Goal: Browse casually: Explore the website without a specific task or goal

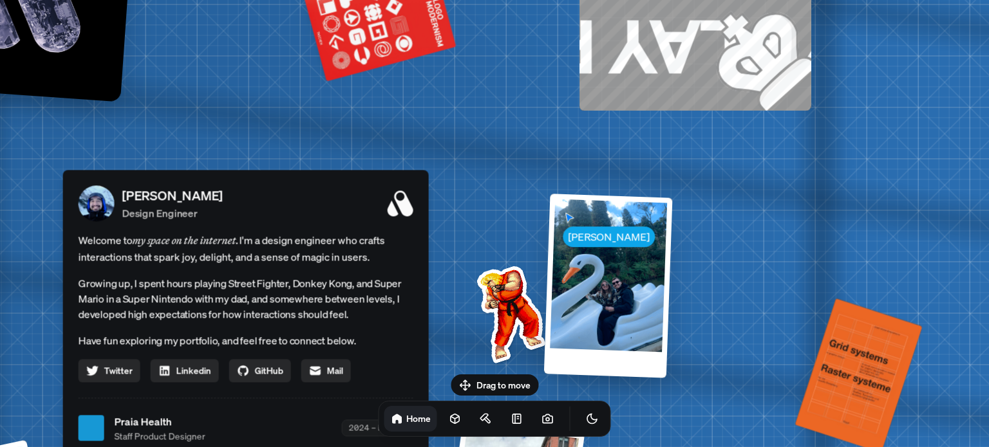
drag, startPoint x: 723, startPoint y: 199, endPoint x: 443, endPoint y: 244, distance: 283.6
click at [456, 292] on img at bounding box center [508, 311] width 130 height 130
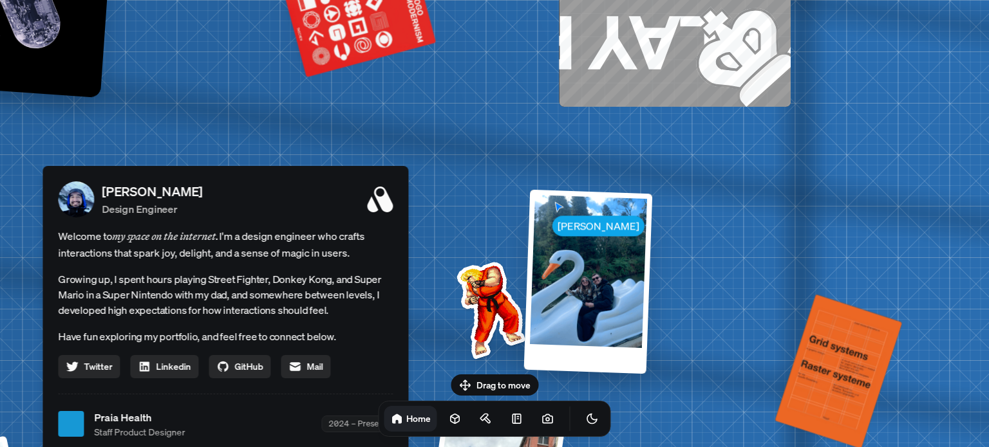
drag, startPoint x: 395, startPoint y: 126, endPoint x: 580, endPoint y: 279, distance: 240.5
click at [577, 277] on div "[PERSON_NAME] [PERSON_NAME] Design Engineer Welcome to my space on the internet…" at bounding box center [228, 425] width 1926 height 1686
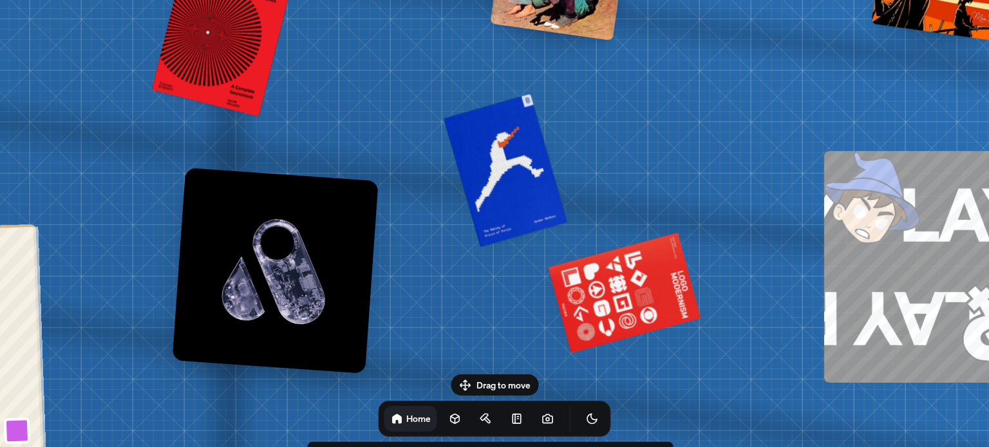
drag, startPoint x: 445, startPoint y: 127, endPoint x: 563, endPoint y: 260, distance: 177.8
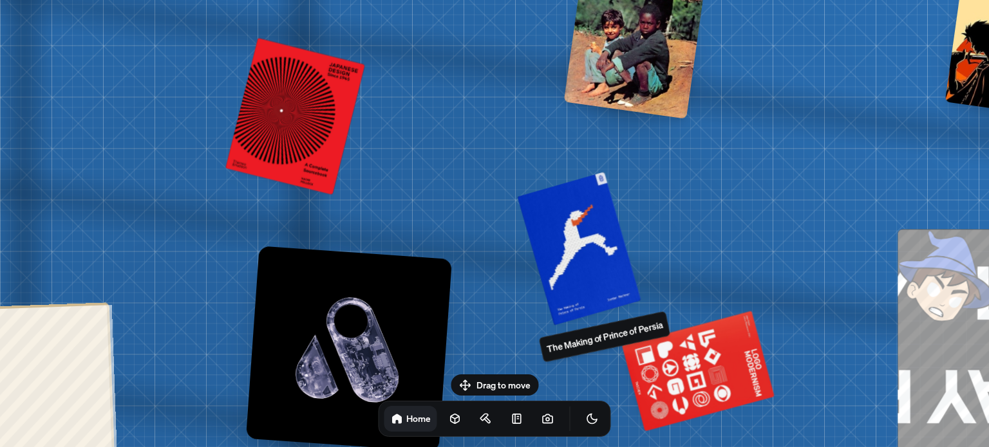
drag, startPoint x: 512, startPoint y: 174, endPoint x: 674, endPoint y: 269, distance: 187.8
click at [638, 311] on div at bounding box center [578, 247] width 119 height 147
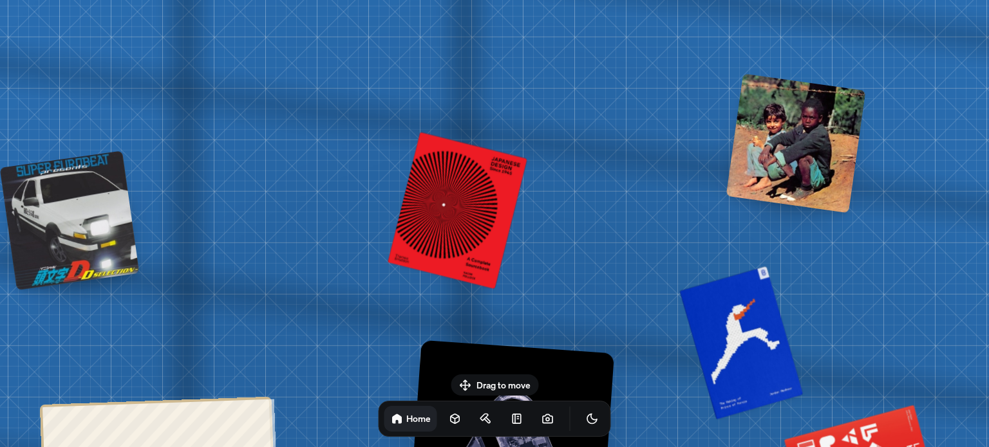
drag, startPoint x: 662, startPoint y: 172, endPoint x: 645, endPoint y: 342, distance: 170.8
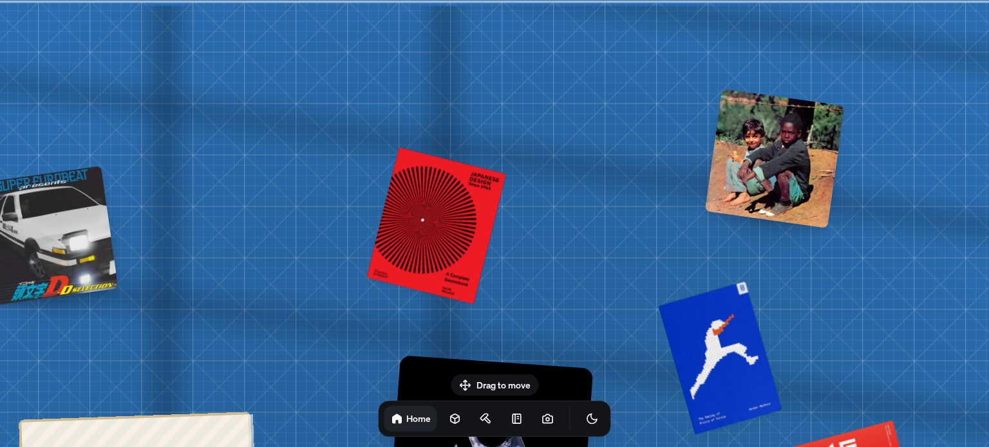
drag, startPoint x: 532, startPoint y: 163, endPoint x: 833, endPoint y: 148, distance: 301.6
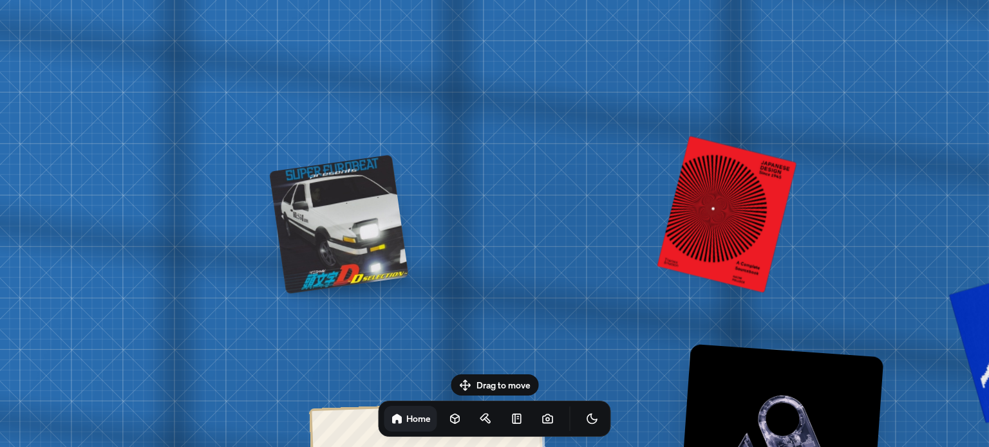
drag, startPoint x: 549, startPoint y: 127, endPoint x: 898, endPoint y: 172, distance: 351.7
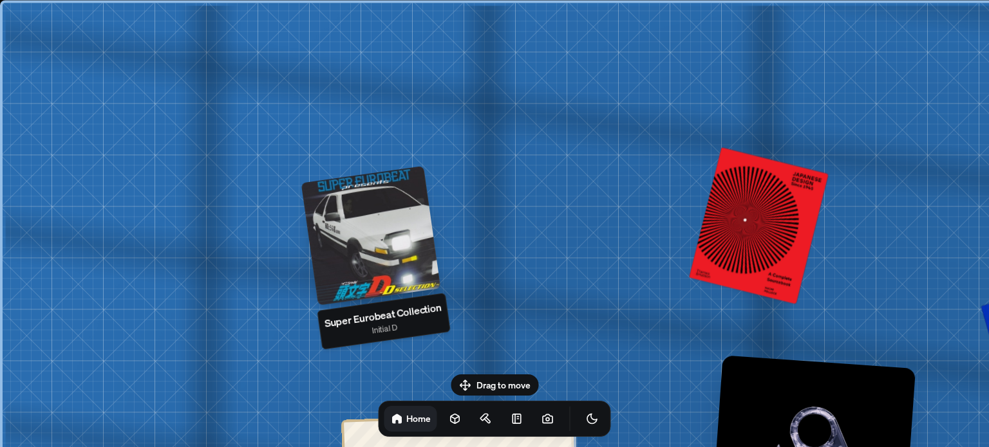
click at [371, 223] on div at bounding box center [371, 235] width 140 height 140
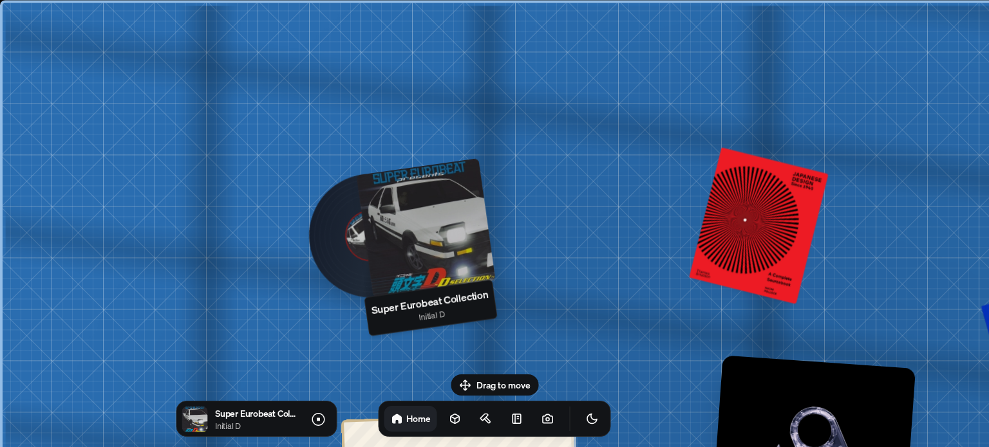
click at [436, 214] on div at bounding box center [426, 228] width 140 height 140
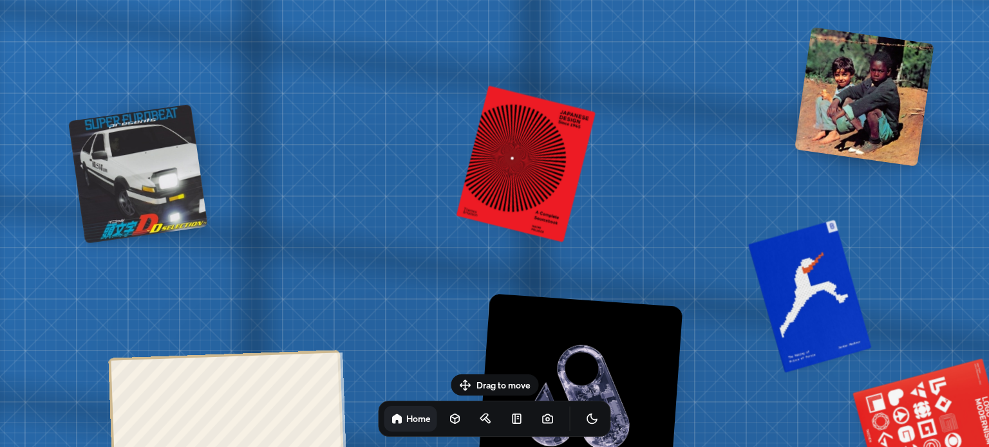
drag, startPoint x: 564, startPoint y: 190, endPoint x: 369, endPoint y: 136, distance: 202.4
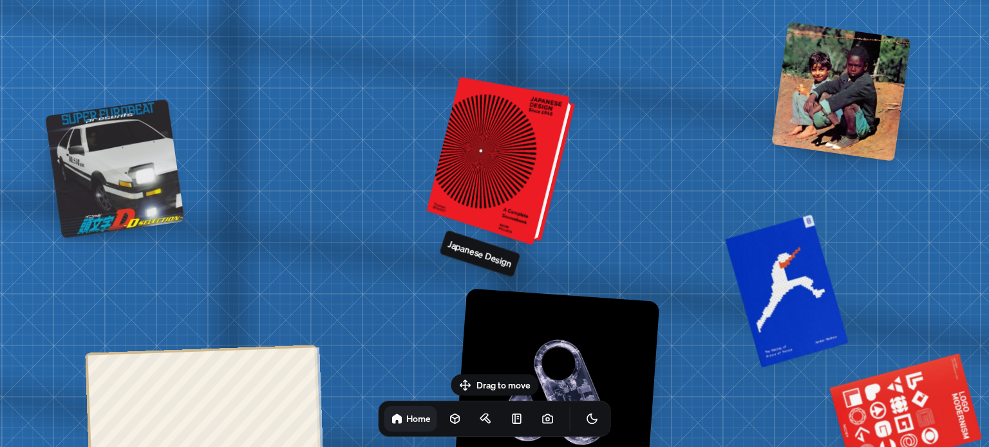
click at [492, 149] on div at bounding box center [503, 162] width 138 height 162
click at [528, 145] on div at bounding box center [503, 162] width 138 height 162
click at [525, 177] on div at bounding box center [503, 162] width 138 height 162
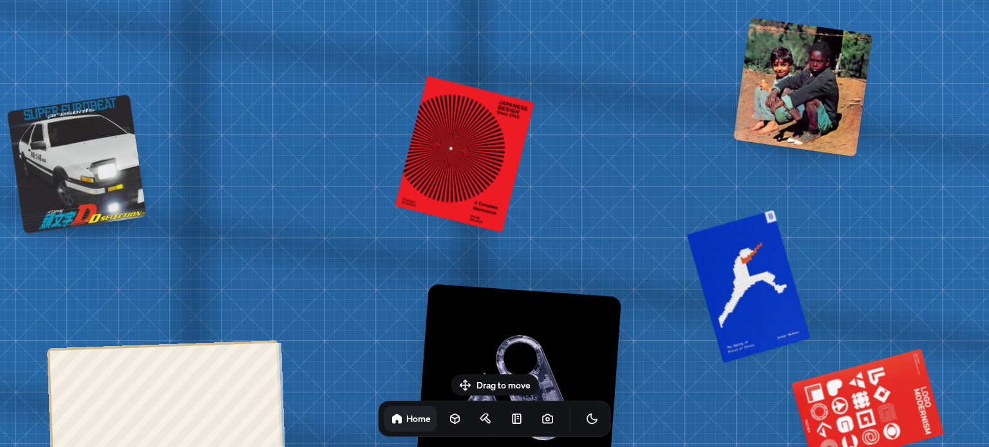
drag, startPoint x: 729, startPoint y: 167, endPoint x: 623, endPoint y: 126, distance: 113.9
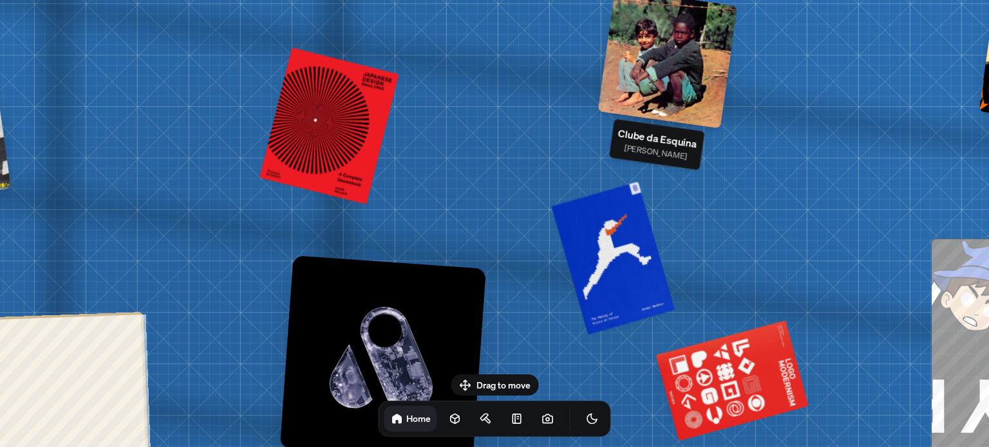
click at [711, 60] on div at bounding box center [667, 58] width 140 height 140
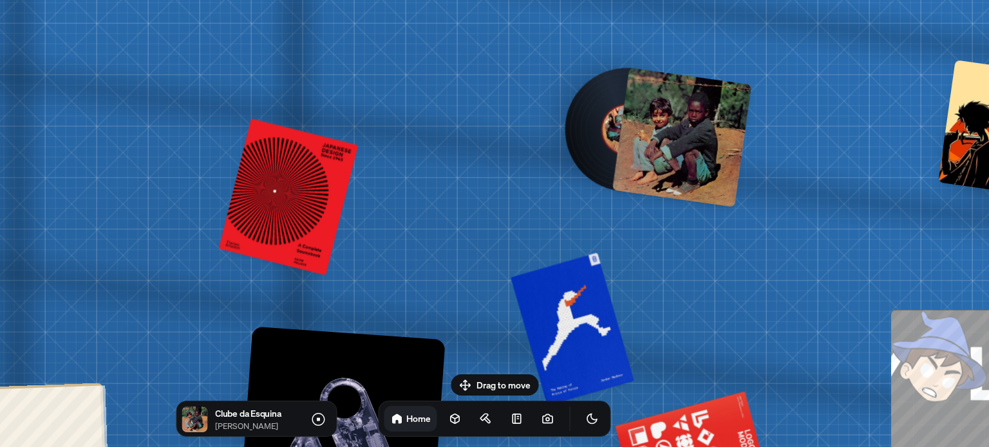
drag, startPoint x: 796, startPoint y: 79, endPoint x: 754, endPoint y: 144, distance: 76.8
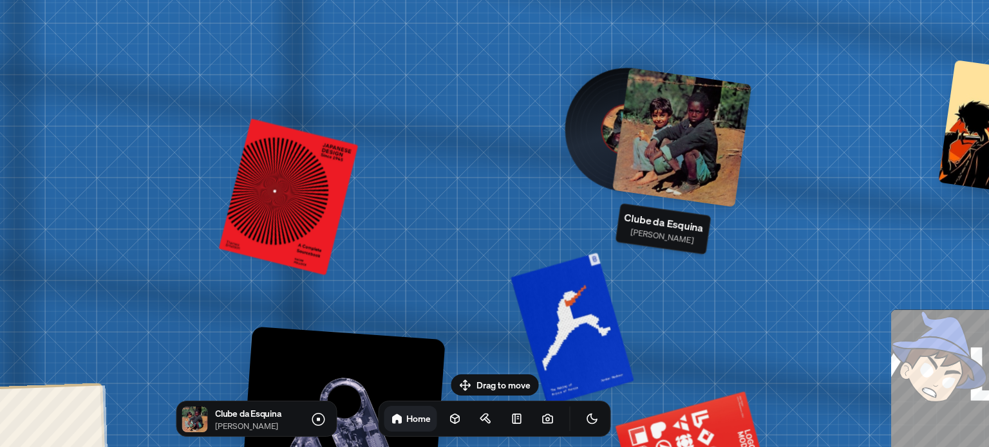
click at [716, 126] on div at bounding box center [682, 138] width 140 height 140
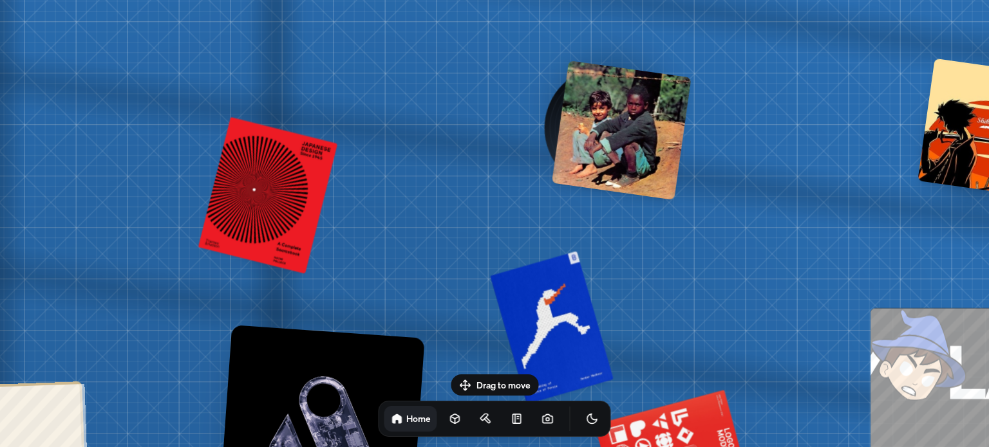
drag, startPoint x: 842, startPoint y: 144, endPoint x: 655, endPoint y: 104, distance: 191.4
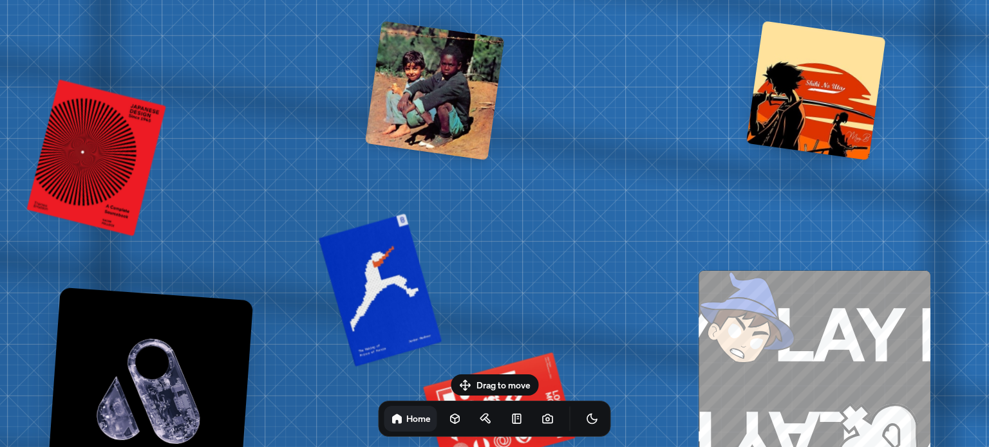
click at [823, 102] on div at bounding box center [816, 91] width 140 height 140
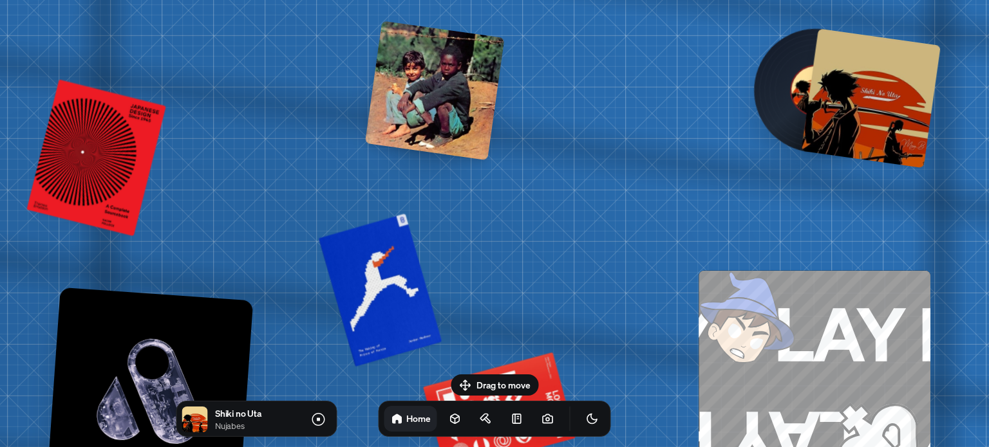
click at [891, 113] on div at bounding box center [871, 98] width 140 height 140
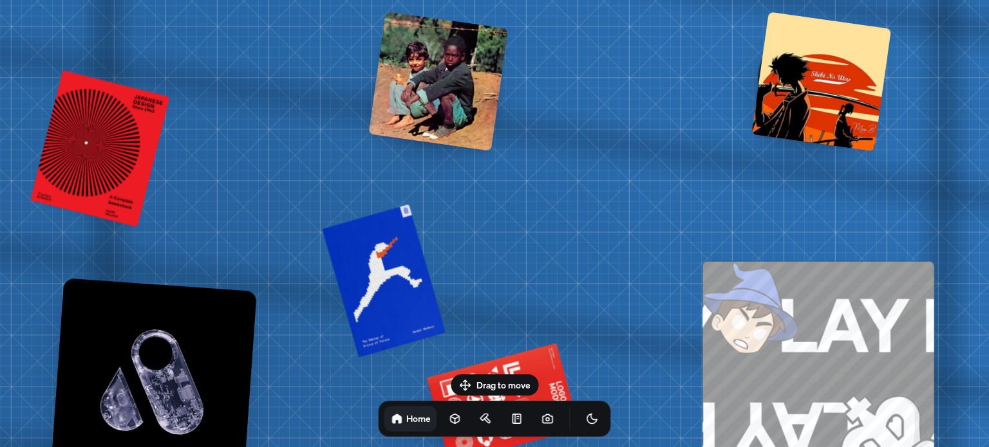
drag, startPoint x: 660, startPoint y: 180, endPoint x: 696, endPoint y: 98, distance: 89.1
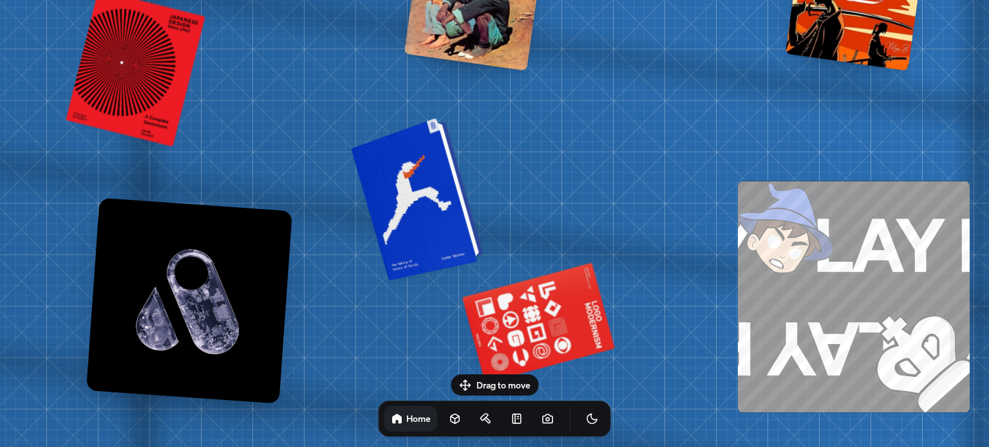
click at [410, 193] on div at bounding box center [419, 197] width 122 height 157
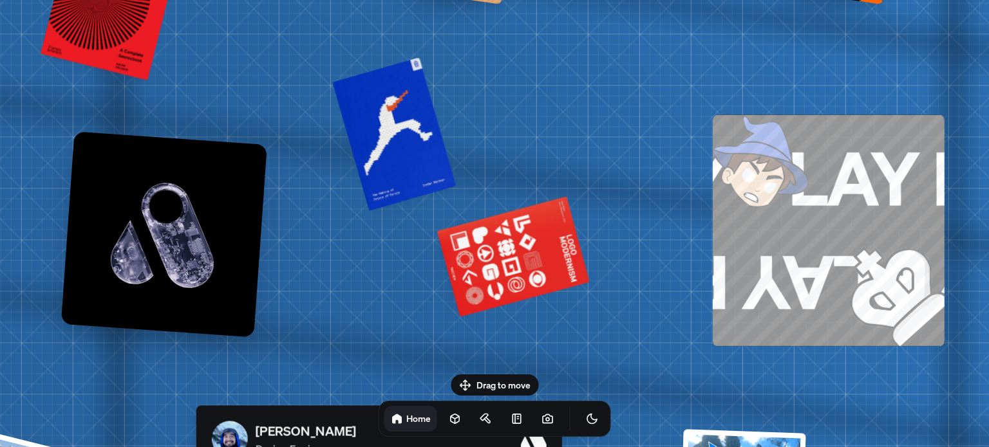
drag, startPoint x: 575, startPoint y: 239, endPoint x: 456, endPoint y: 147, distance: 150.6
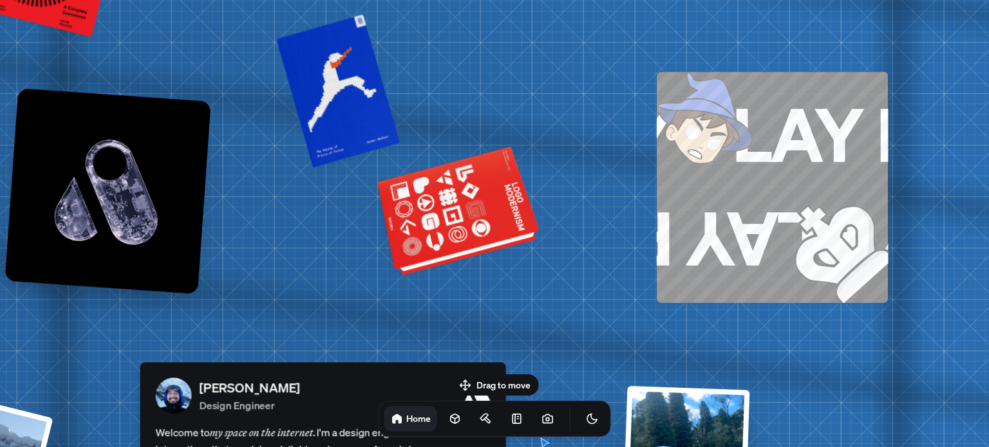
click at [469, 205] on div at bounding box center [460, 212] width 156 height 119
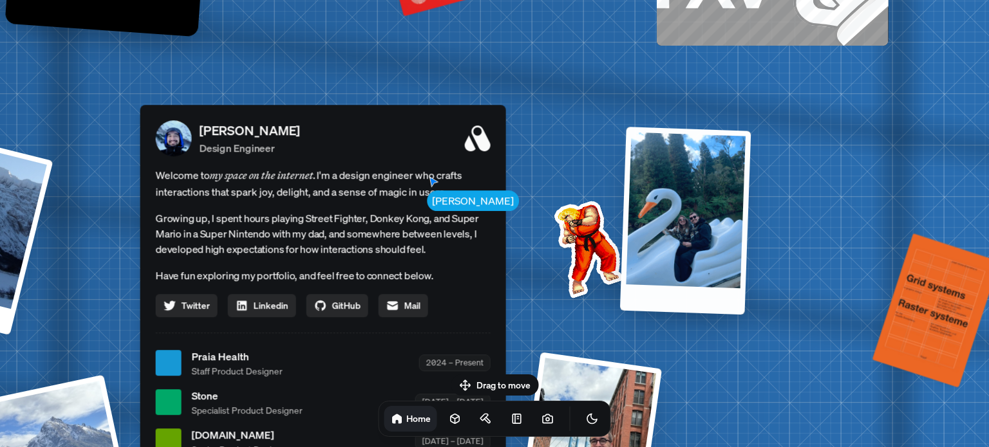
drag, startPoint x: 683, startPoint y: 218, endPoint x: 689, endPoint y: 222, distance: 7.0
click at [683, 221] on div at bounding box center [685, 221] width 131 height 188
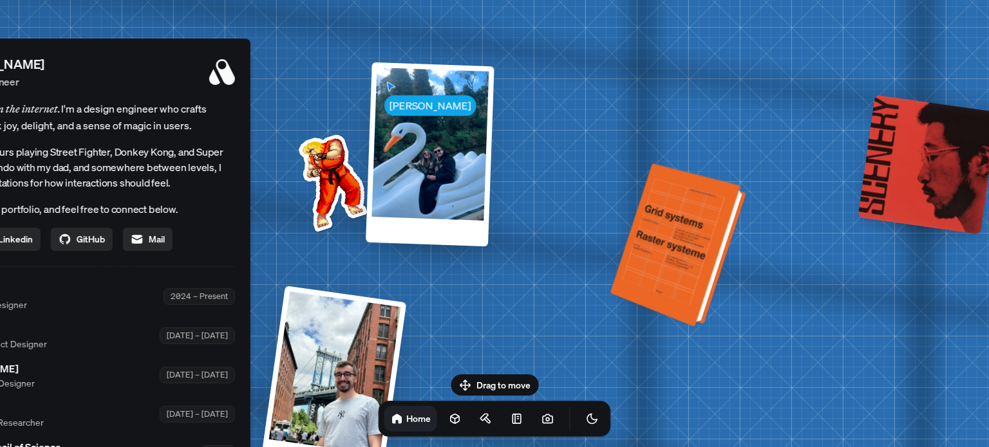
drag, startPoint x: 938, startPoint y: 323, endPoint x: 683, endPoint y: 257, distance: 264.0
click at [683, 257] on div at bounding box center [680, 246] width 126 height 158
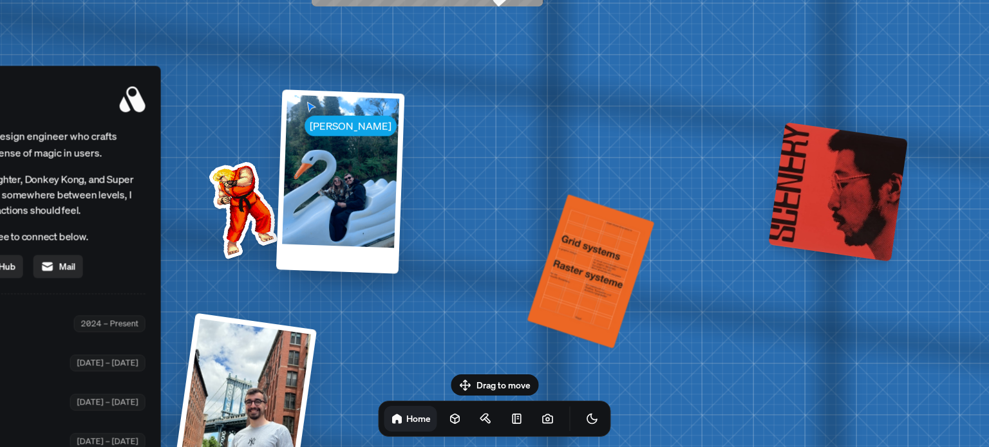
drag, startPoint x: 866, startPoint y: 216, endPoint x: 440, endPoint y: 242, distance: 426.8
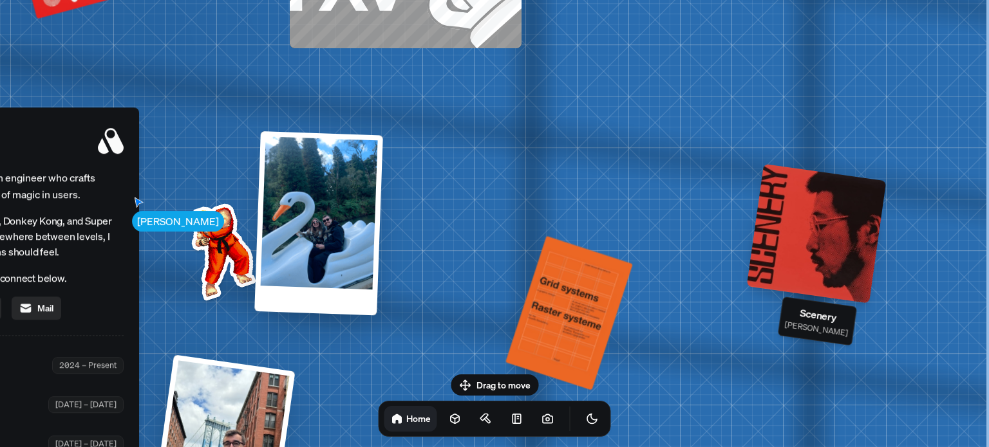
click at [812, 216] on div at bounding box center [817, 233] width 140 height 140
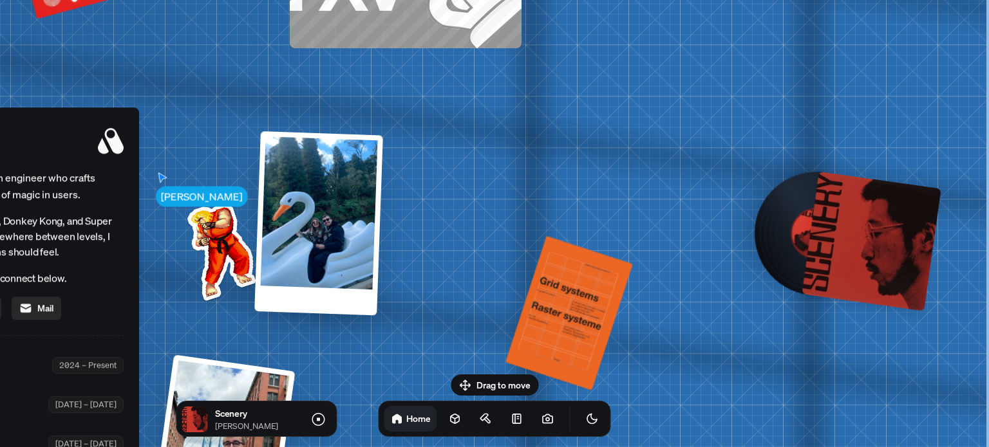
drag, startPoint x: 902, startPoint y: 232, endPoint x: 894, endPoint y: 231, distance: 7.7
click at [901, 232] on div at bounding box center [871, 241] width 140 height 140
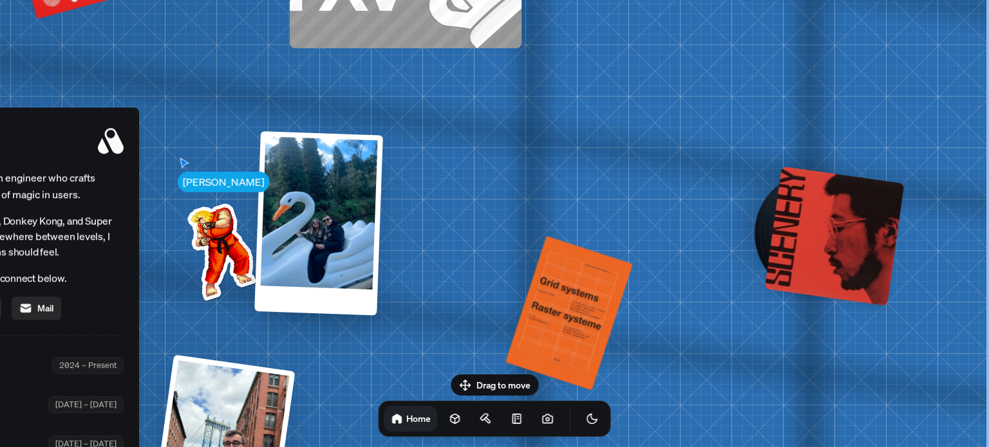
drag, startPoint x: 676, startPoint y: 165, endPoint x: 854, endPoint y: 180, distance: 178.2
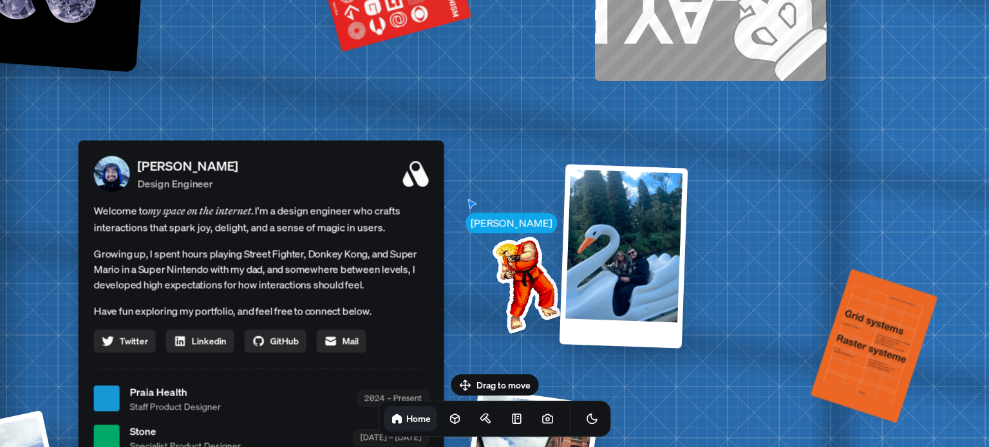
drag, startPoint x: 675, startPoint y: 120, endPoint x: 696, endPoint y: 98, distance: 30.5
click at [706, 102] on div "[PERSON_NAME] [PERSON_NAME] Design Engineer Welcome to my space on the internet…" at bounding box center [264, 399] width 1926 height 1686
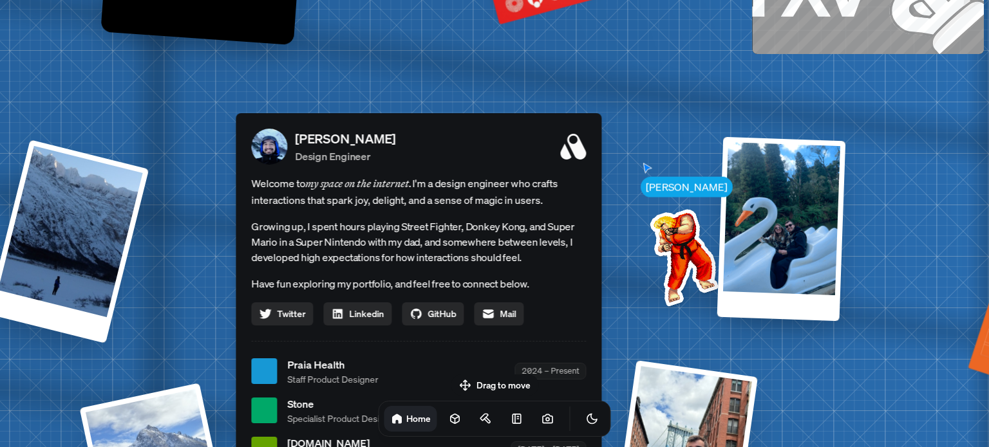
click at [534, 144] on div "[PERSON_NAME] Design Engineer" at bounding box center [440, 146] width 291 height 35
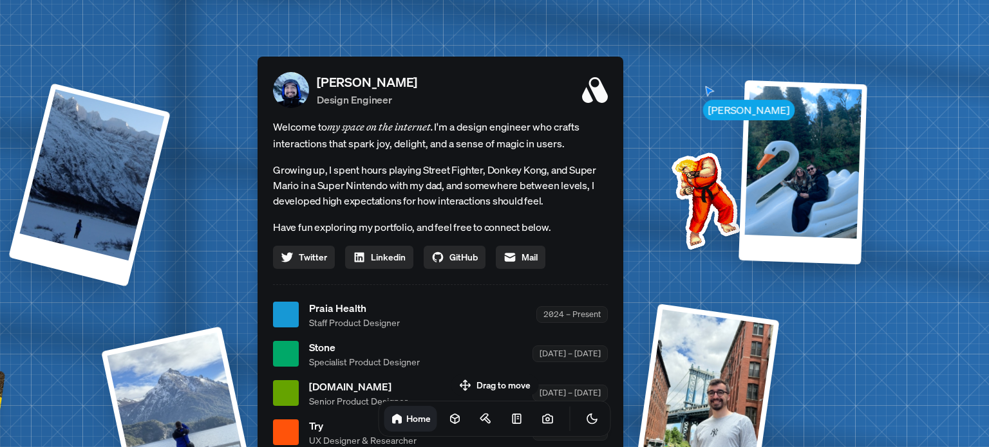
drag, startPoint x: 541, startPoint y: 172, endPoint x: 575, endPoint y: 77, distance: 101.6
click at [570, 72] on div "[PERSON_NAME] Design Engineer Welcome to my space on the internet. I'm a design…" at bounding box center [440, 279] width 366 height 445
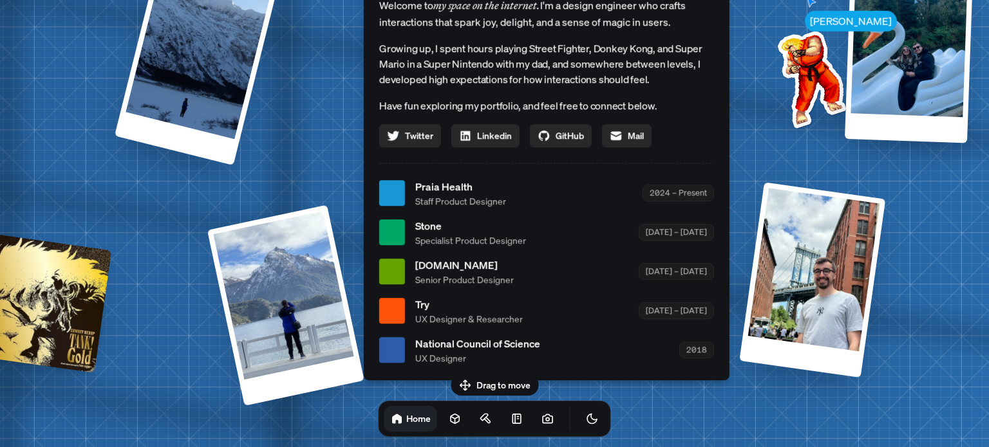
drag, startPoint x: 371, startPoint y: 265, endPoint x: 523, endPoint y: 79, distance: 239.6
click at [512, 136] on div "[PERSON_NAME] Design Engineer Welcome to my space on the internet. I'm a design…" at bounding box center [547, 157] width 366 height 445
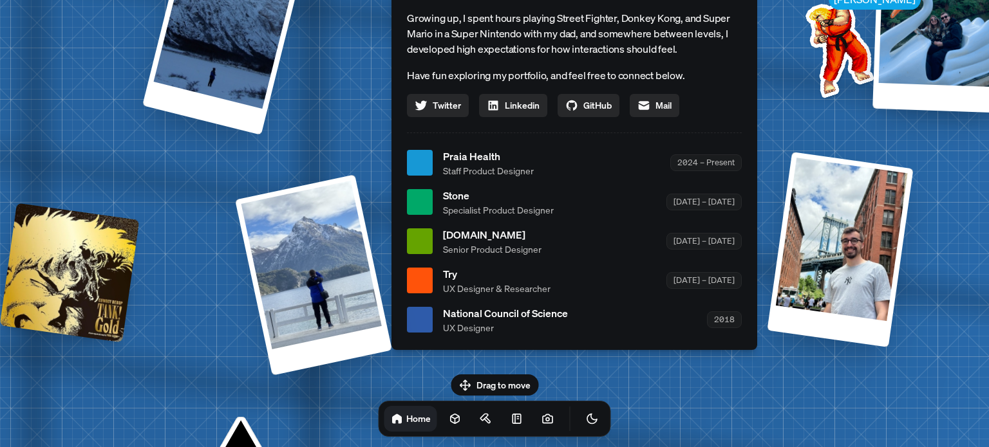
click at [669, 149] on ul "Praia Health Staff Product Designer 2024 – Present Stone Specialist Product Des…" at bounding box center [574, 242] width 335 height 186
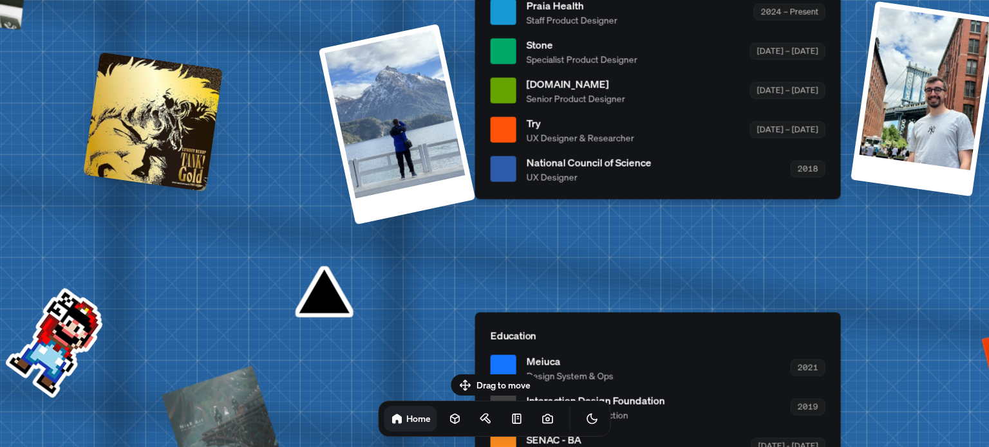
drag, startPoint x: 734, startPoint y: 358, endPoint x: 540, endPoint y: 61, distance: 355.2
click at [649, 312] on div "Education Meiuca Design System & Ops 2021 Interaction Design Foundation Psychol…" at bounding box center [658, 413] width 366 height 203
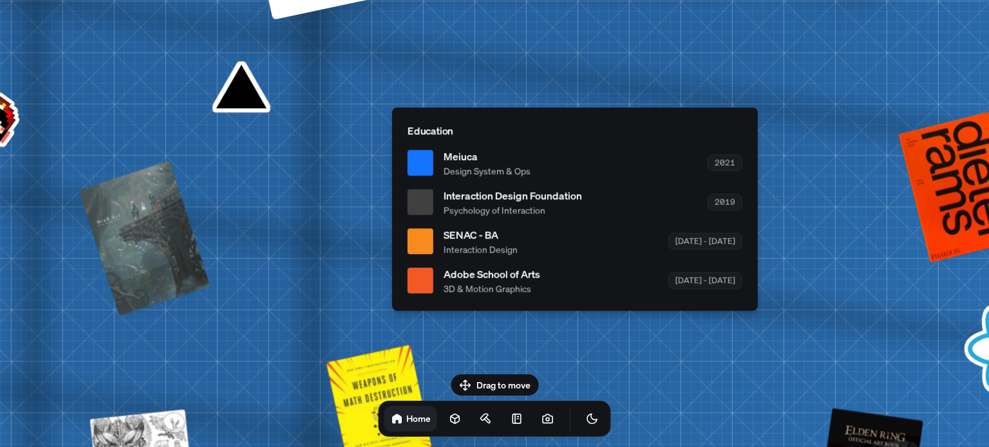
drag, startPoint x: 750, startPoint y: 267, endPoint x: 342, endPoint y: 59, distance: 457.7
click at [392, 107] on div "Education Meiuca Design System & Ops 2021 Interaction Design Foundation Psychol…" at bounding box center [575, 208] width 366 height 203
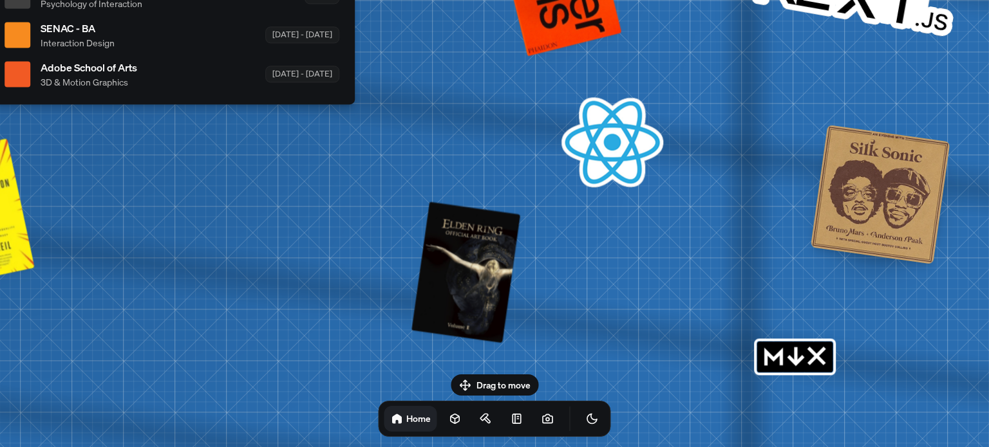
drag, startPoint x: 757, startPoint y: 265, endPoint x: 988, endPoint y: 165, distance: 251.7
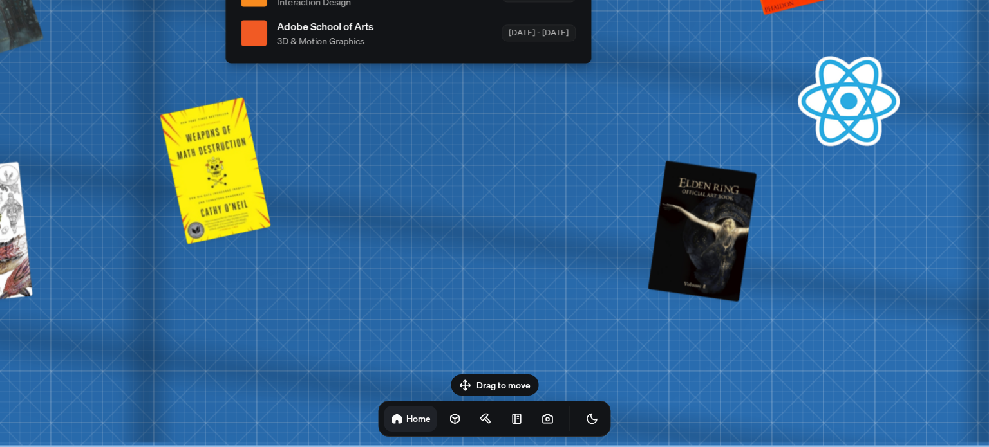
drag, startPoint x: 573, startPoint y: 227, endPoint x: 970, endPoint y: 128, distance: 409.1
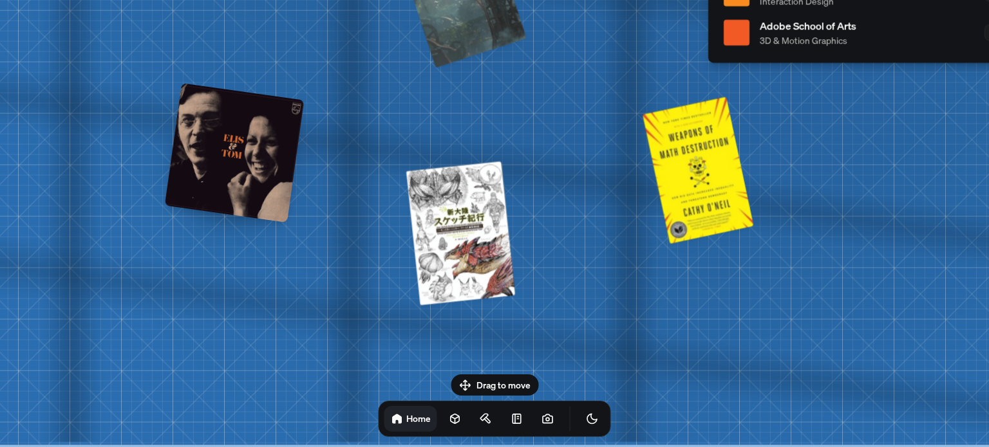
drag, startPoint x: 486, startPoint y: 206, endPoint x: 898, endPoint y: 128, distance: 419.8
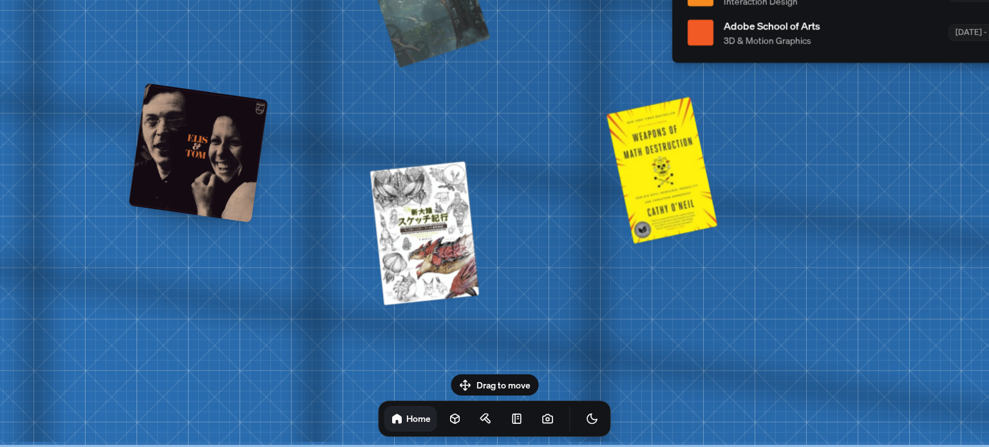
drag, startPoint x: 852, startPoint y: 221, endPoint x: 409, endPoint y: 90, distance: 461.7
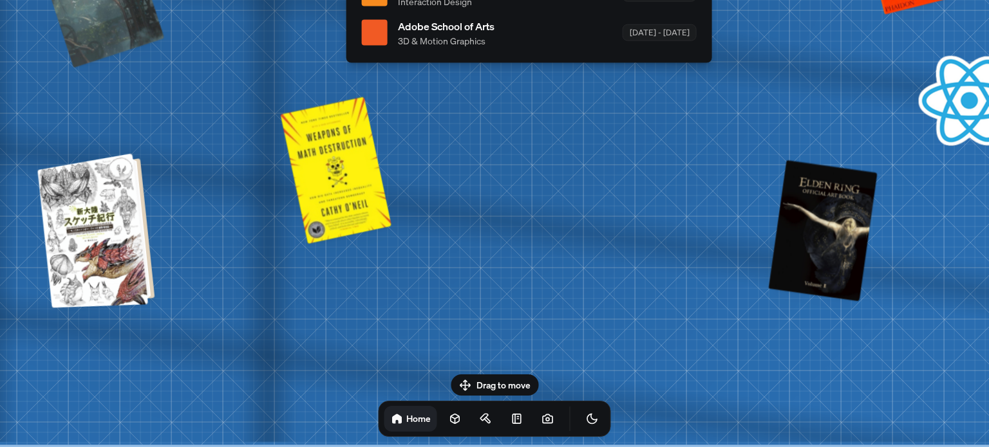
click at [114, 216] on div at bounding box center [97, 230] width 107 height 149
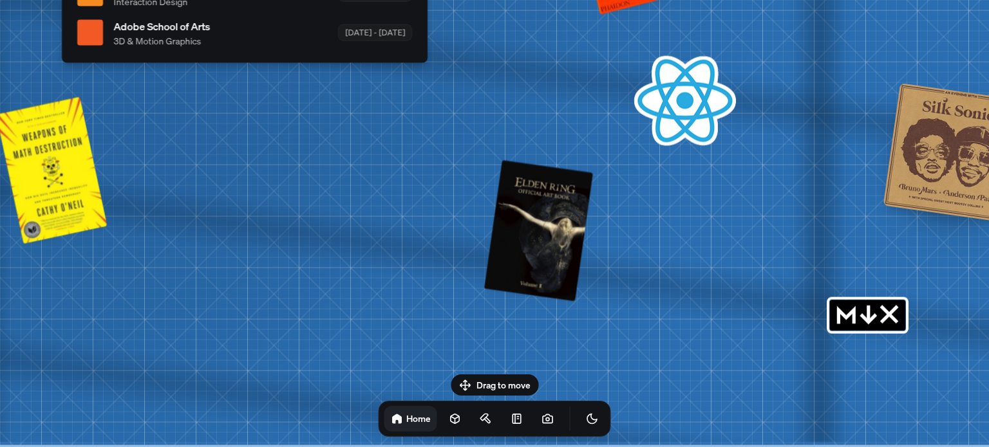
drag, startPoint x: 737, startPoint y: 223, endPoint x: 259, endPoint y: 50, distance: 508.0
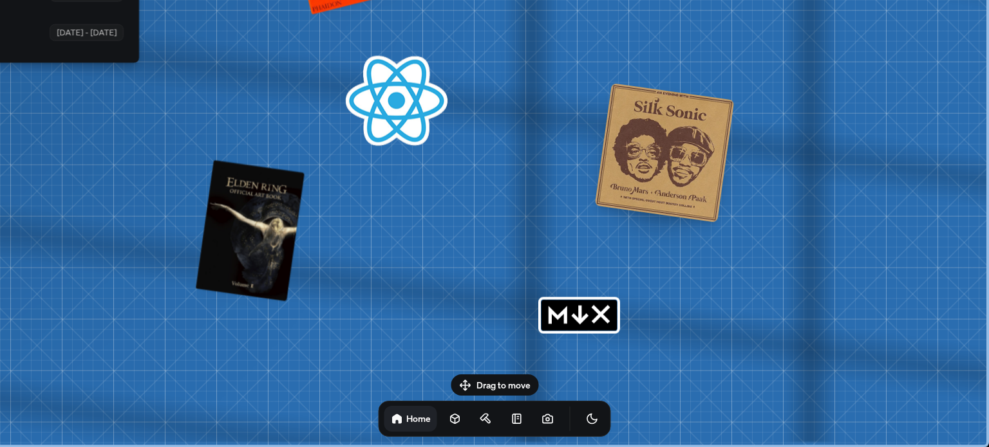
drag, startPoint x: 661, startPoint y: 169, endPoint x: 447, endPoint y: 116, distance: 220.1
drag, startPoint x: 391, startPoint y: 79, endPoint x: 396, endPoint y: 92, distance: 14.5
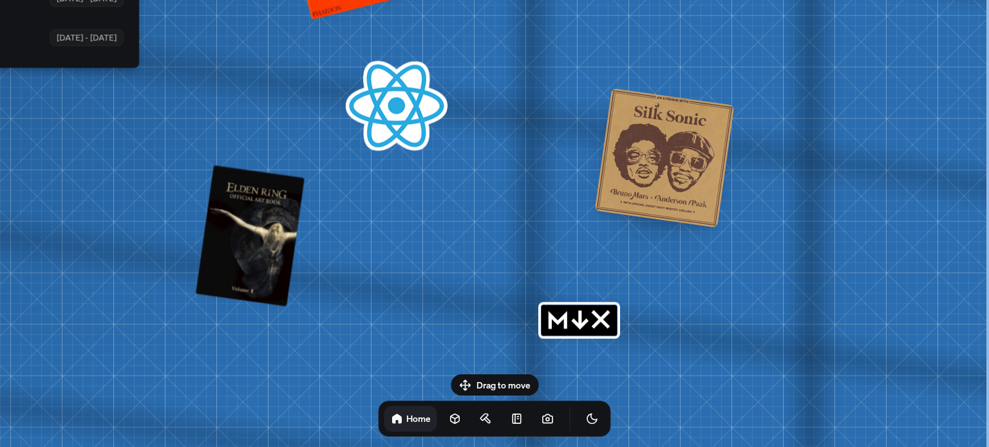
click at [550, 329] on rect "MDX" at bounding box center [578, 320] width 75 height 31
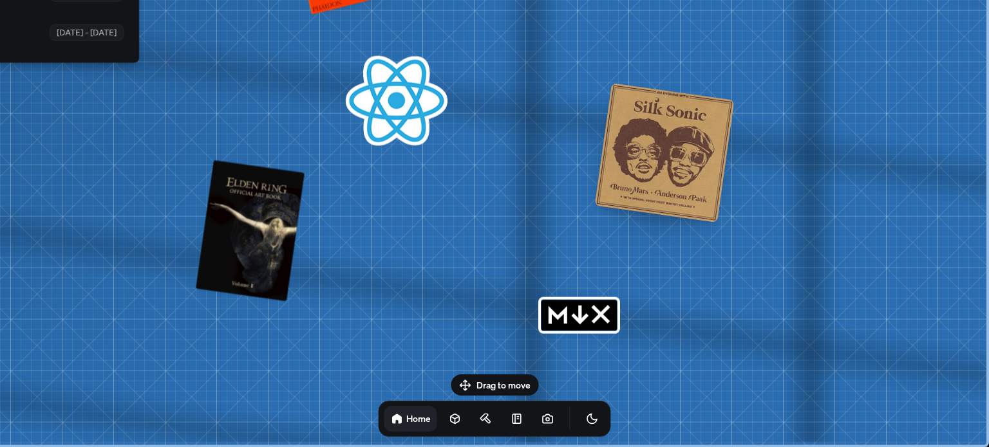
drag
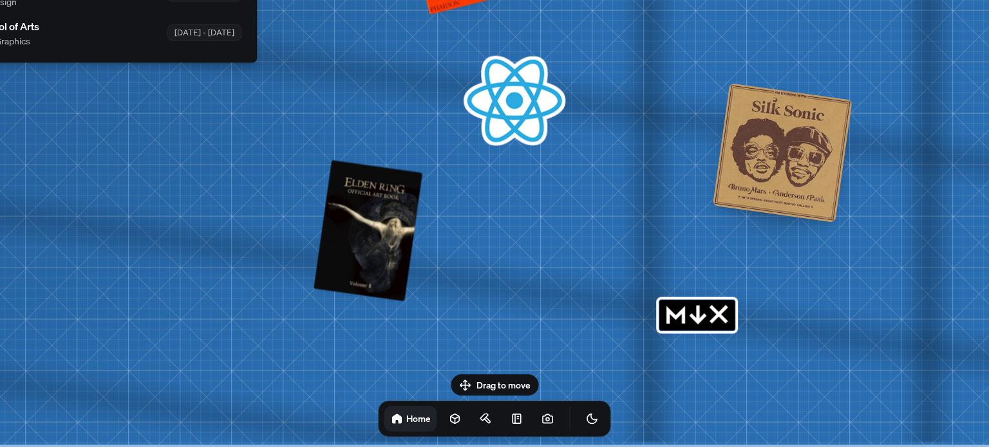
click at [585, 0] on body "[PERSON_NAME] [PERSON_NAME] Design Engineer Welcome to my space on the internet…" at bounding box center [494, 0] width 989 height 0
